Goal: Find specific page/section: Find specific page/section

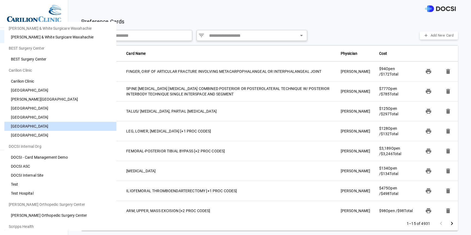
click at [189, 17] on div at bounding box center [235, 117] width 471 height 235
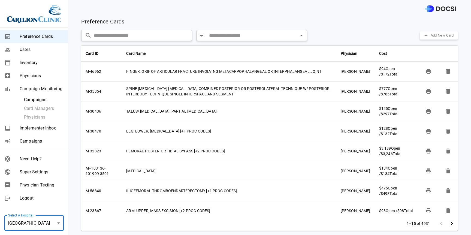
scroll to position [220, 0]
click at [35, 173] on span "Super Settings" at bounding box center [42, 172] width 44 height 7
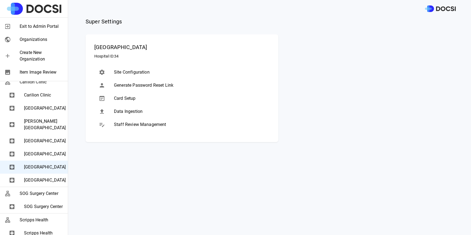
scroll to position [646, 0]
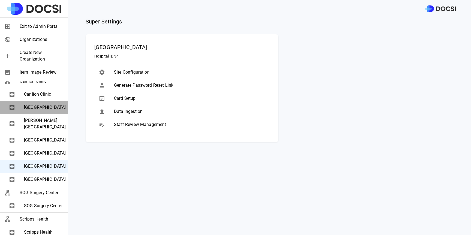
click at [41, 111] on span "[GEOGRAPHIC_DATA]" at bounding box center [44, 107] width 40 height 7
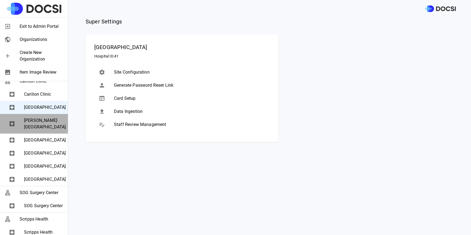
click at [40, 130] on span "[PERSON_NAME][GEOGRAPHIC_DATA]" at bounding box center [44, 123] width 40 height 13
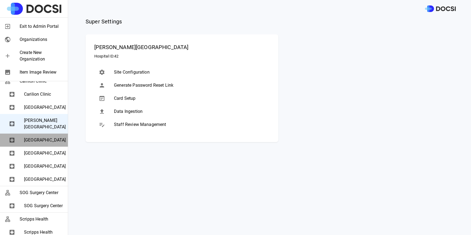
click at [40, 144] on span "[GEOGRAPHIC_DATA]" at bounding box center [44, 140] width 40 height 7
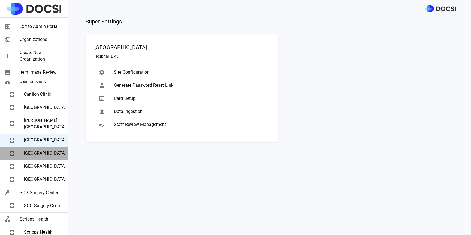
click at [38, 157] on span "[GEOGRAPHIC_DATA]" at bounding box center [44, 153] width 40 height 7
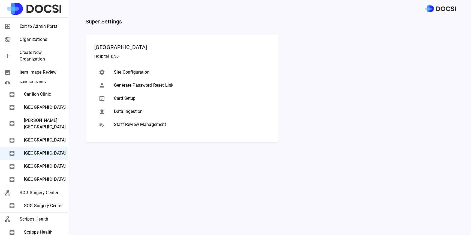
scroll to position [671, 0]
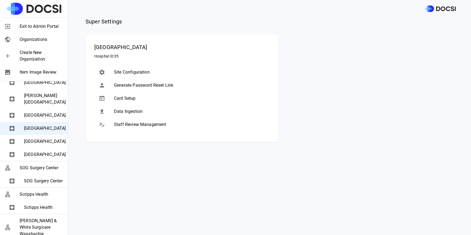
click at [35, 158] on span "[GEOGRAPHIC_DATA]" at bounding box center [44, 154] width 40 height 7
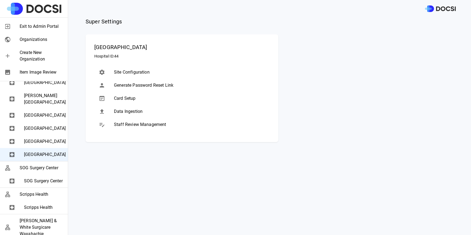
click at [48, 89] on div "[GEOGRAPHIC_DATA]" at bounding box center [34, 82] width 68 height 13
